Goal: Task Accomplishment & Management: Use online tool/utility

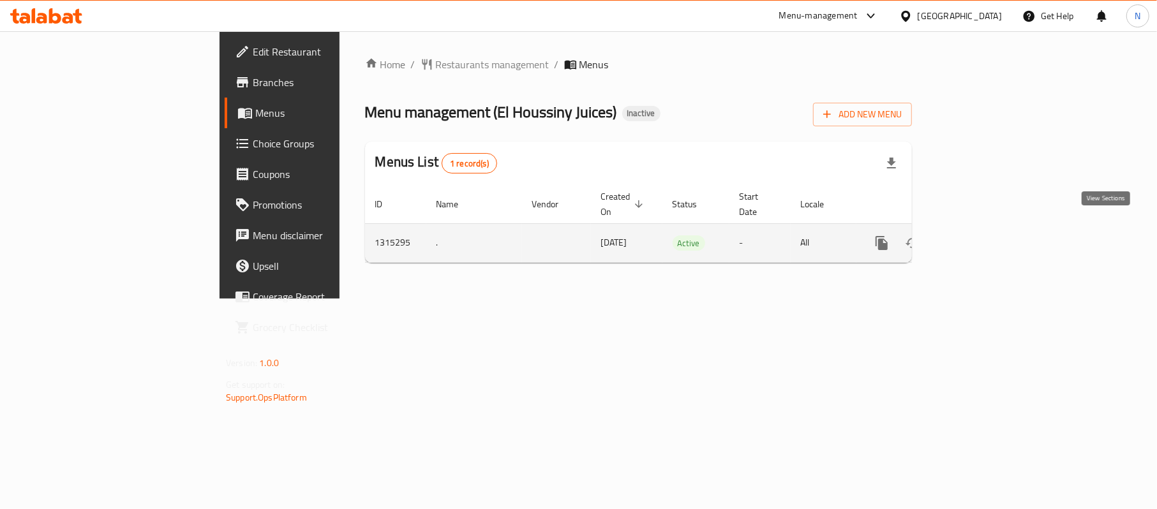
click at [982, 236] on icon "enhanced table" at bounding box center [973, 243] width 15 height 15
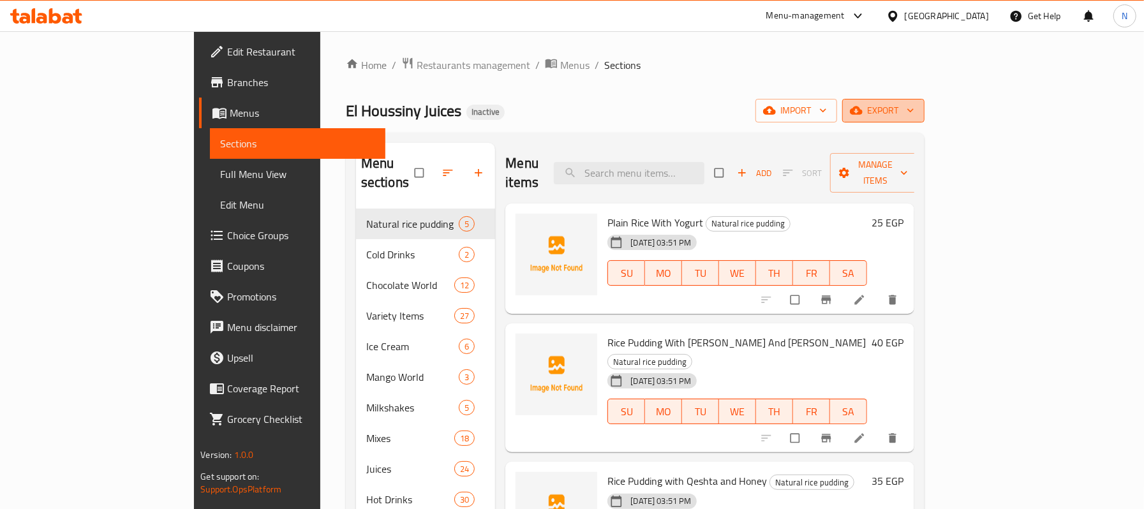
click at [915, 109] on span "export" at bounding box center [884, 111] width 62 height 16
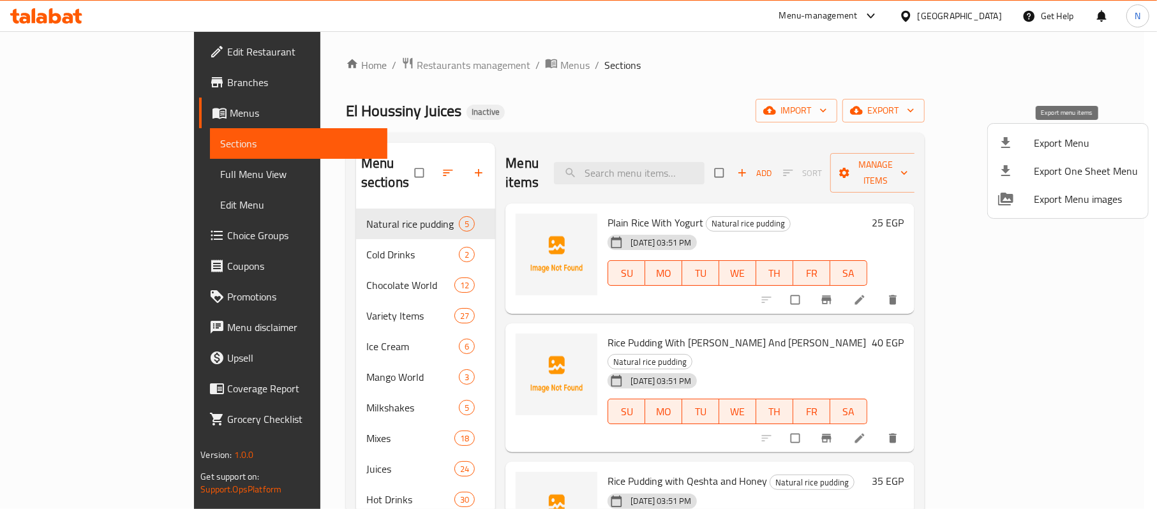
click at [1058, 135] on span "Export Menu" at bounding box center [1086, 142] width 104 height 15
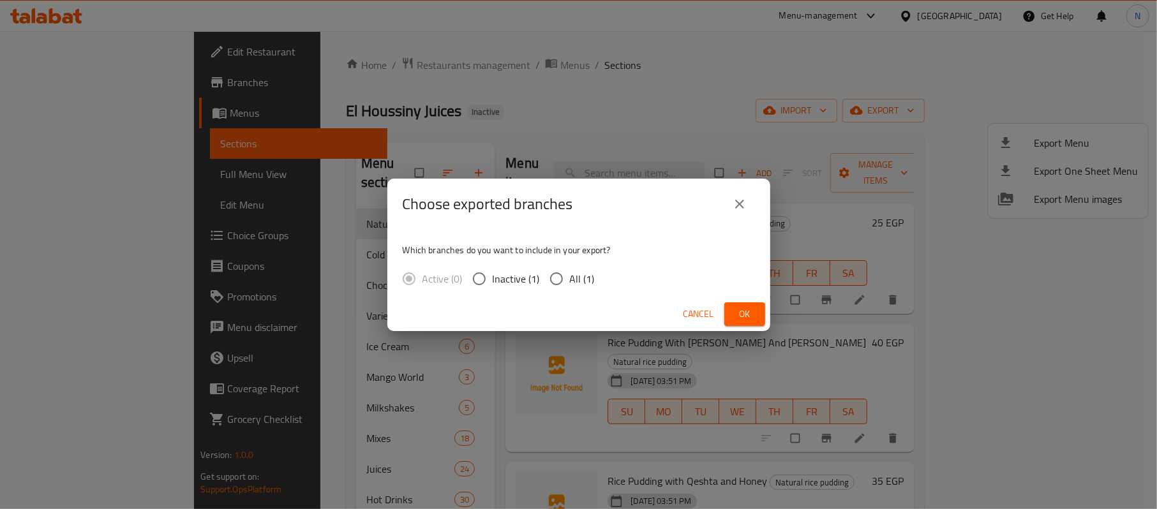
click at [582, 284] on span "All (1)" at bounding box center [582, 278] width 25 height 15
click at [570, 284] on input "All (1)" at bounding box center [556, 279] width 27 height 27
radio input "true"
click at [759, 300] on div "Cancel Ok" at bounding box center [578, 314] width 383 height 34
click at [759, 317] on button "Ok" at bounding box center [744, 315] width 41 height 24
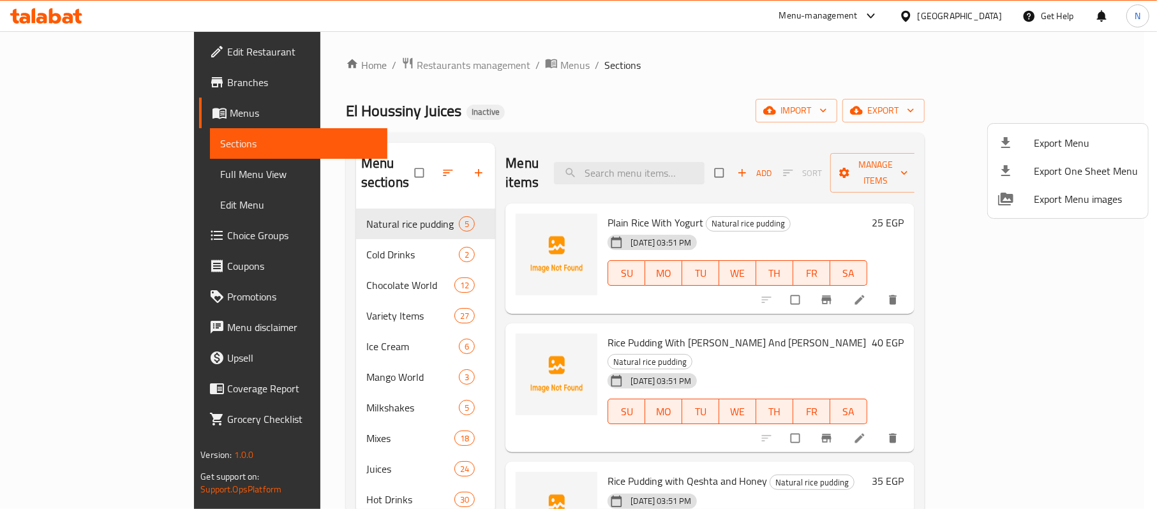
click at [334, 60] on div at bounding box center [578, 254] width 1157 height 509
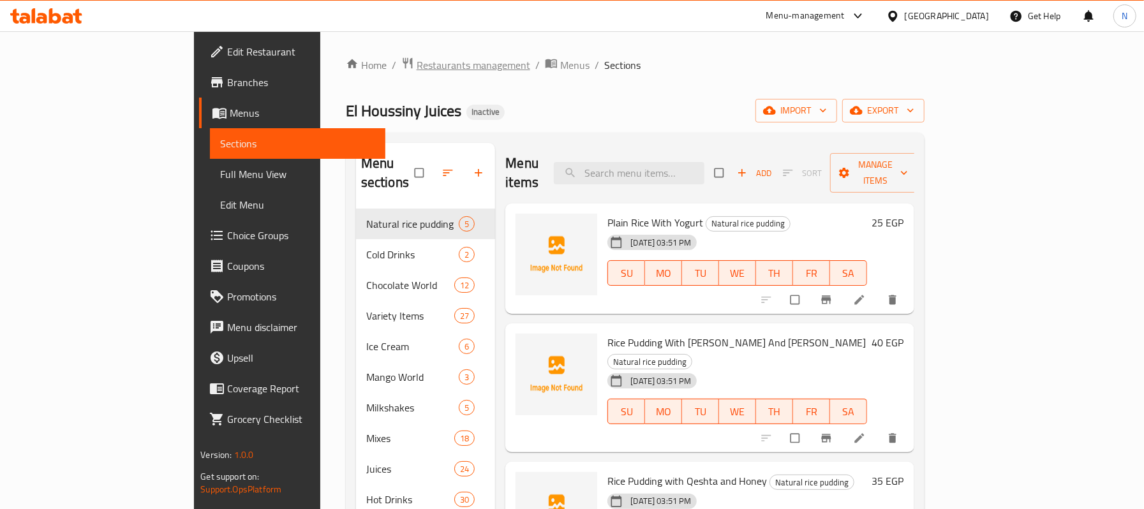
click at [417, 67] on span "Restaurants management" at bounding box center [474, 64] width 114 height 15
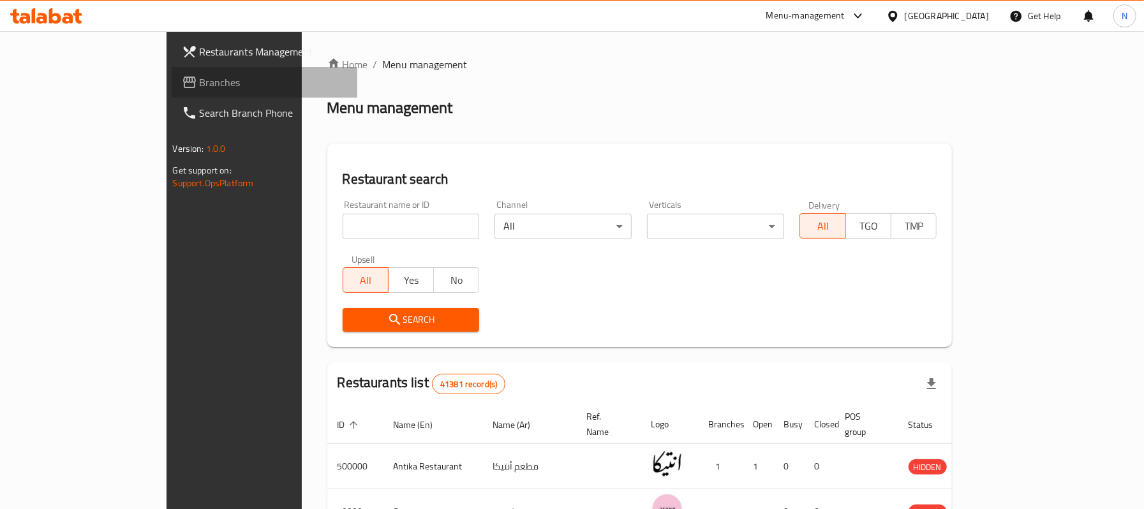
click at [200, 86] on span "Branches" at bounding box center [273, 82] width 147 height 15
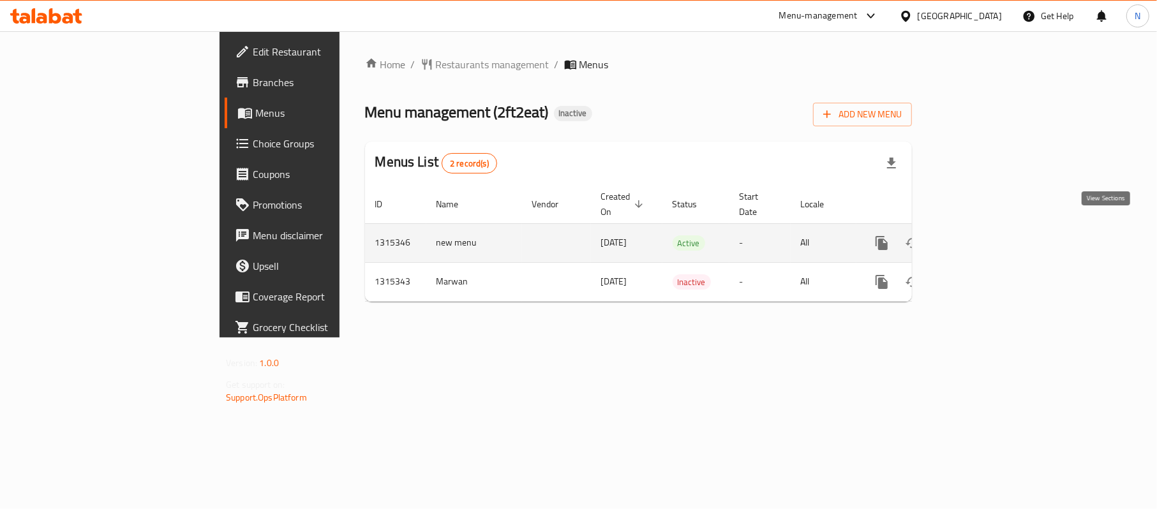
click at [982, 236] on icon "enhanced table" at bounding box center [973, 243] width 15 height 15
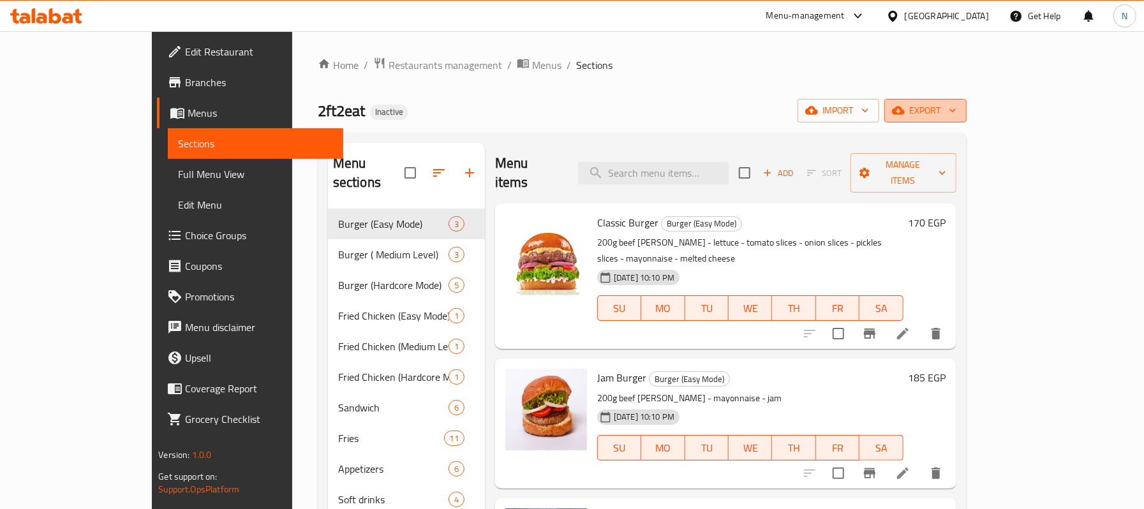
click at [967, 101] on button "export" at bounding box center [926, 111] width 82 height 24
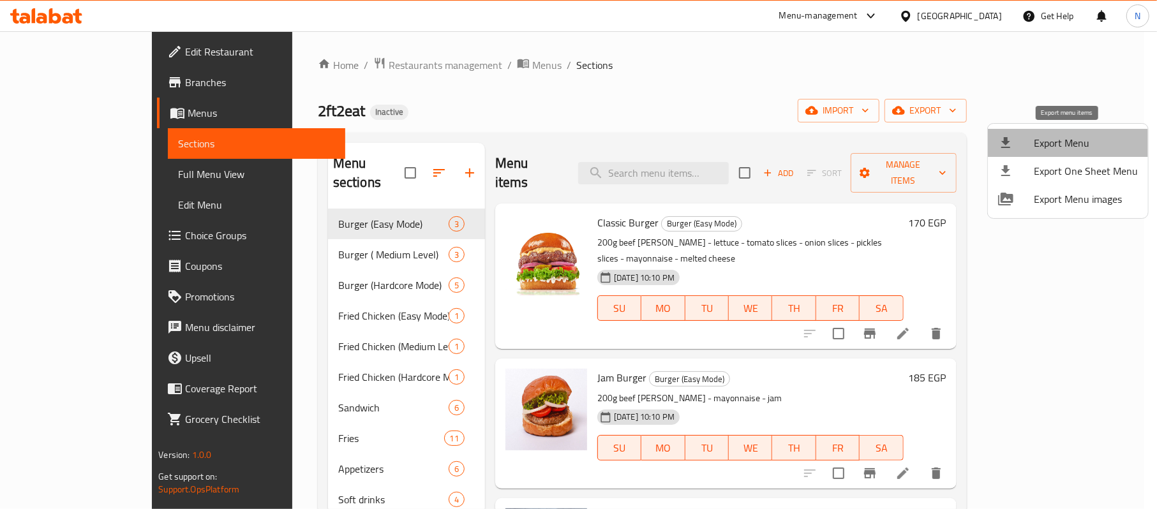
click at [1068, 151] on span "Export Menu" at bounding box center [1086, 142] width 104 height 15
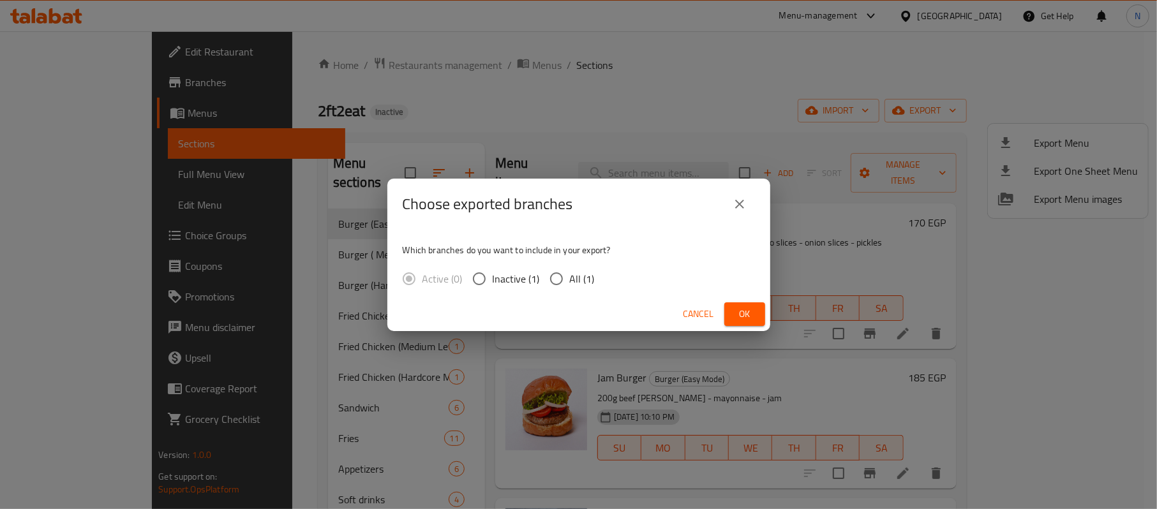
click at [567, 279] on input "All (1)" at bounding box center [556, 279] width 27 height 27
radio input "true"
click at [738, 315] on span "Ok" at bounding box center [745, 314] width 20 height 16
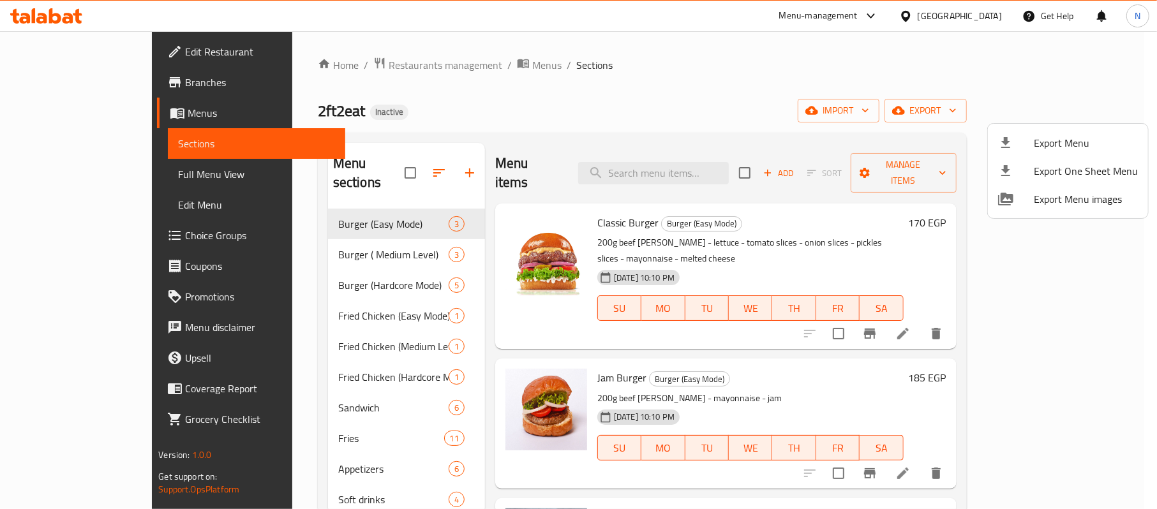
click at [287, 64] on div at bounding box center [578, 254] width 1157 height 509
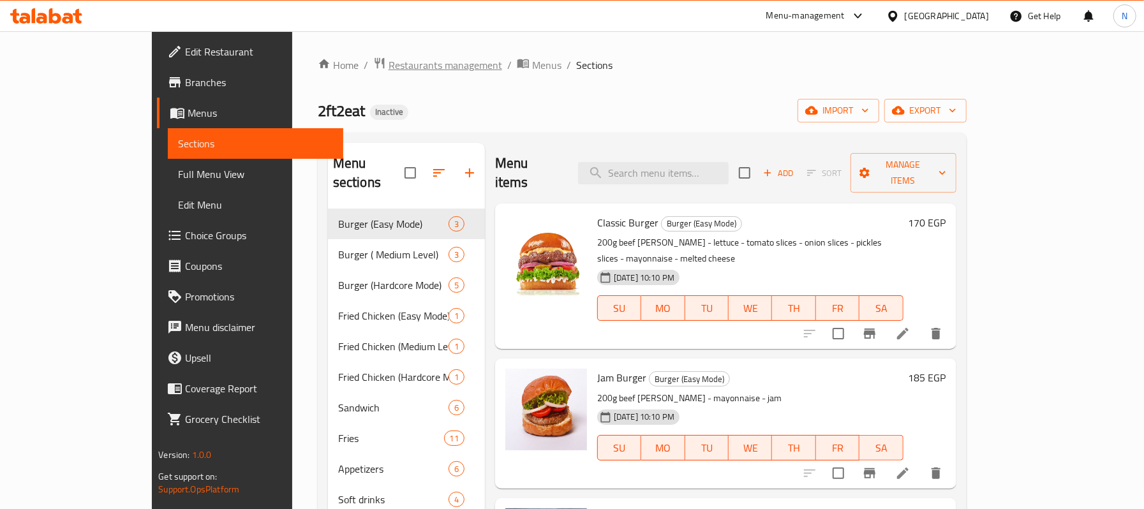
click at [389, 72] on span "Restaurants management" at bounding box center [446, 64] width 114 height 15
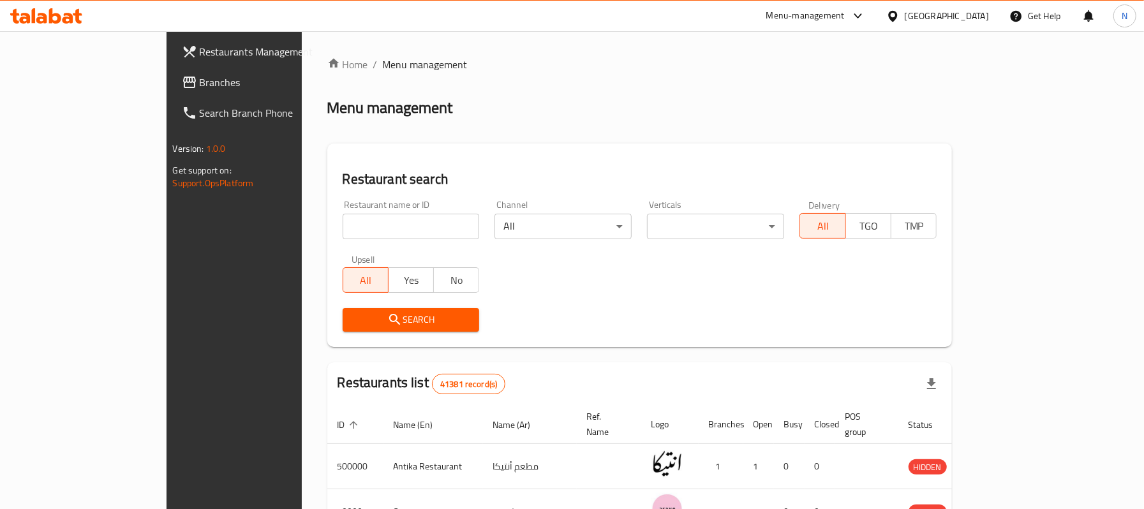
click at [172, 90] on link "Branches" at bounding box center [265, 82] width 186 height 31
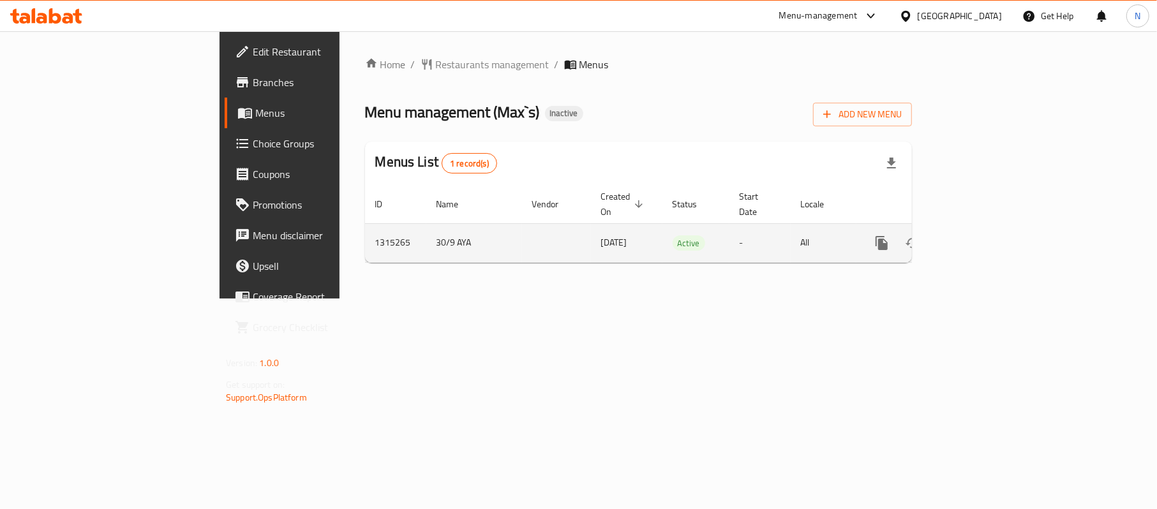
click at [982, 236] on icon "enhanced table" at bounding box center [973, 243] width 15 height 15
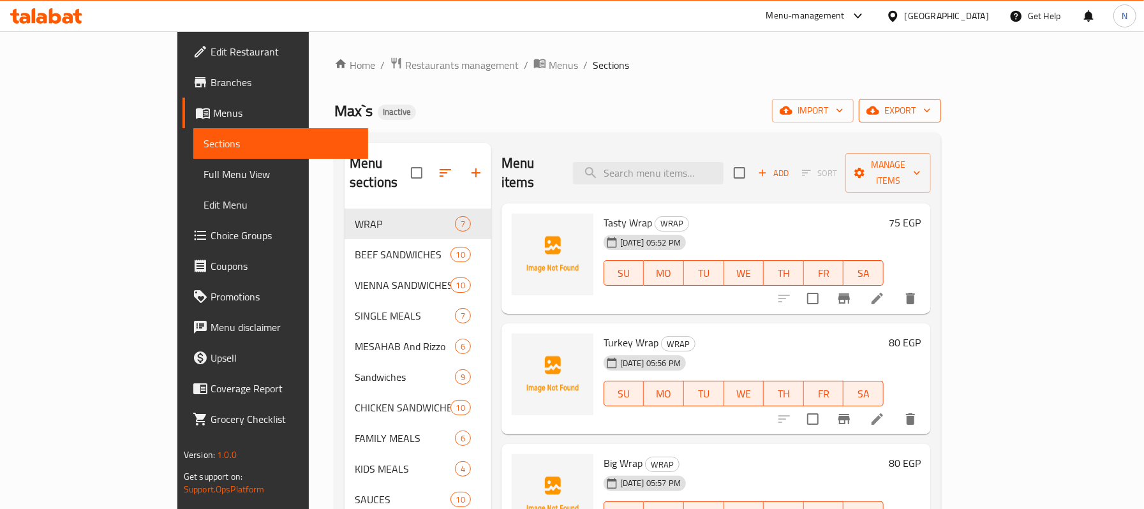
click at [931, 109] on span "export" at bounding box center [900, 111] width 62 height 16
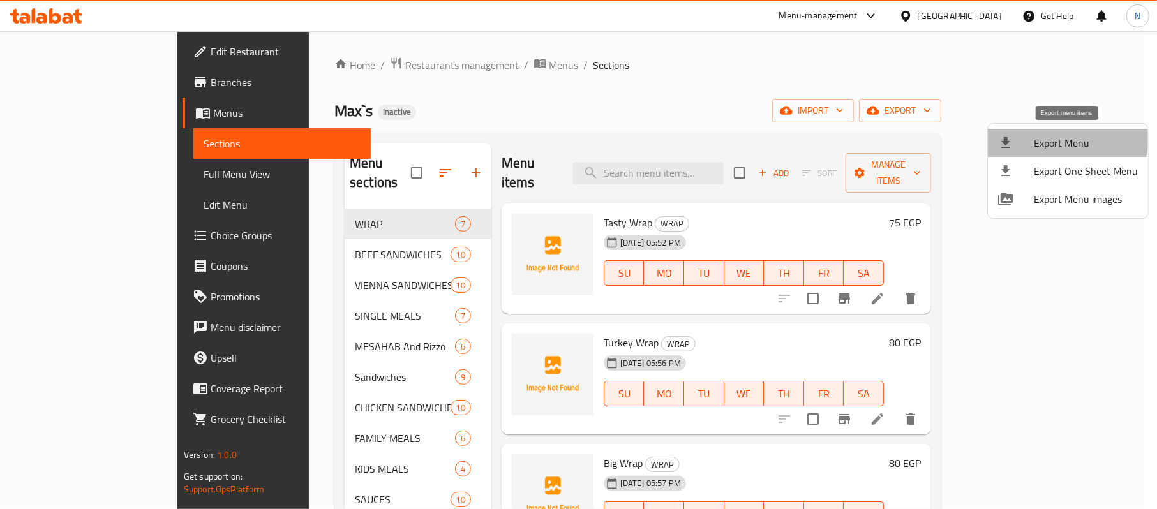
click at [1052, 137] on span "Export Menu" at bounding box center [1086, 142] width 104 height 15
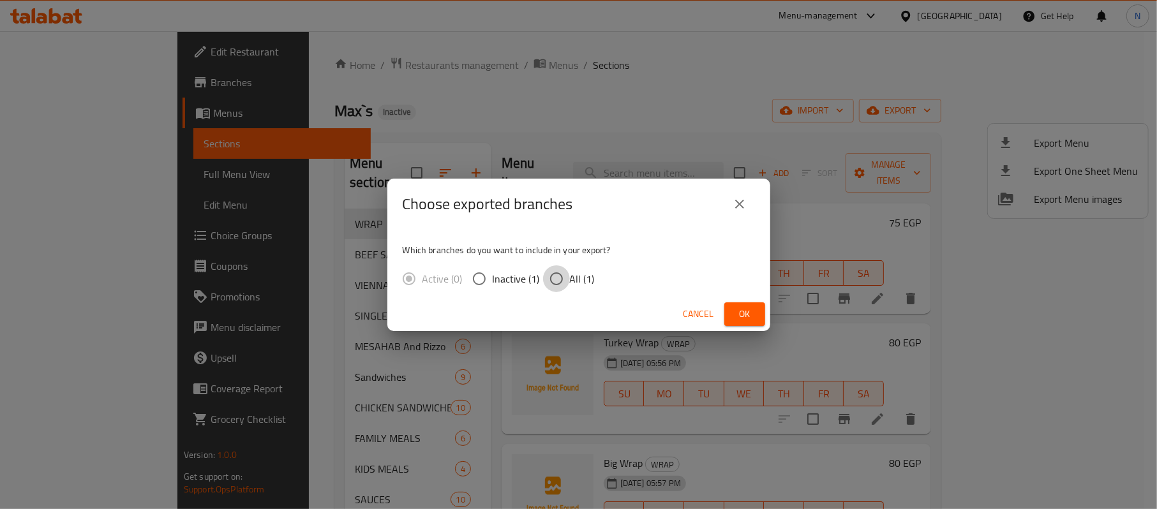
click at [559, 287] on input "All (1)" at bounding box center [556, 279] width 27 height 27
radio input "true"
click at [736, 307] on span "Ok" at bounding box center [745, 314] width 20 height 16
